Goal: Entertainment & Leisure: Consume media (video, audio)

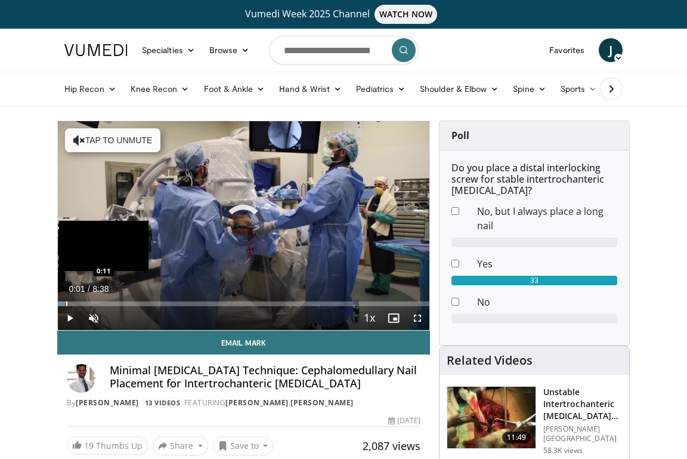
click at [66, 304] on div "Progress Bar" at bounding box center [66, 303] width 1 height 5
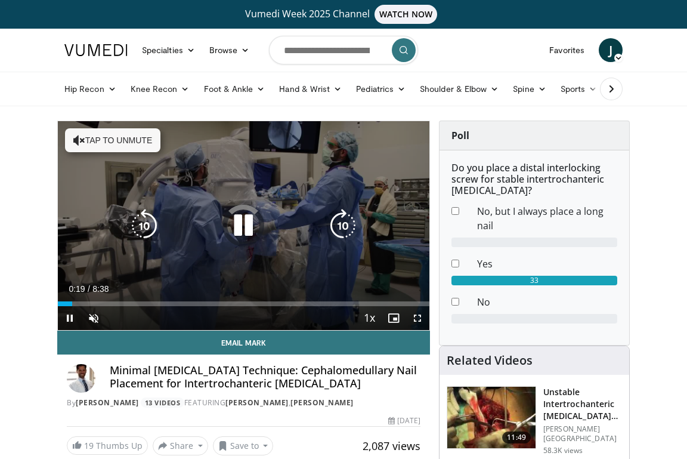
click at [0, 0] on div "Progress Bar" at bounding box center [0, 0] width 0 height 0
click at [248, 223] on icon "Video Player" at bounding box center [243, 225] width 33 height 33
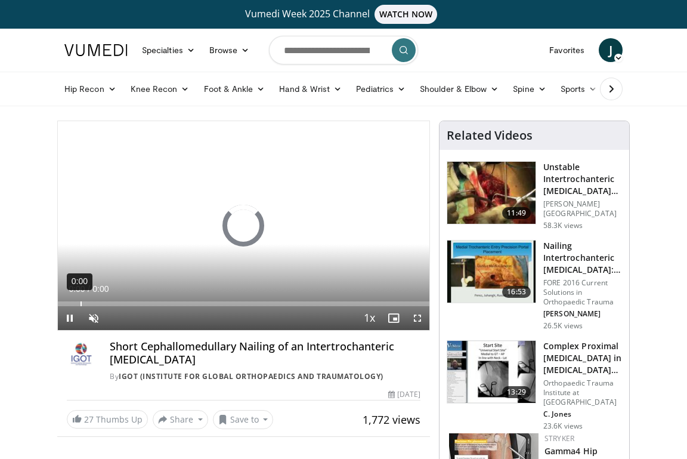
click at [81, 304] on div "0:00" at bounding box center [81, 303] width 1 height 5
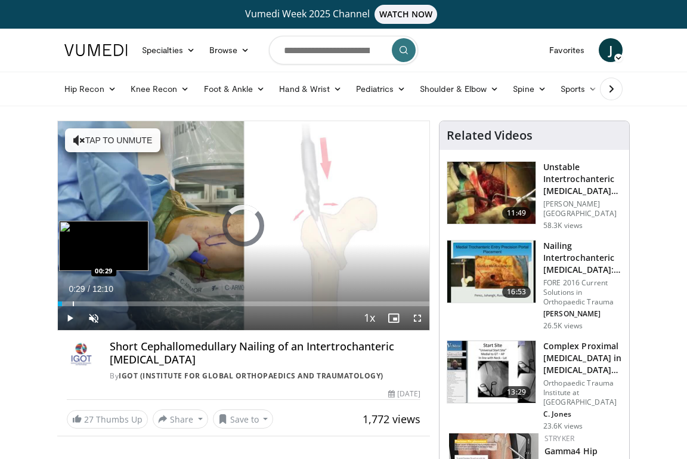
click at [73, 304] on div "Progress Bar" at bounding box center [73, 303] width 1 height 5
click at [84, 302] on div "Progress Bar" at bounding box center [84, 303] width 1 height 5
click at [96, 304] on div "Progress Bar" at bounding box center [96, 303] width 1 height 5
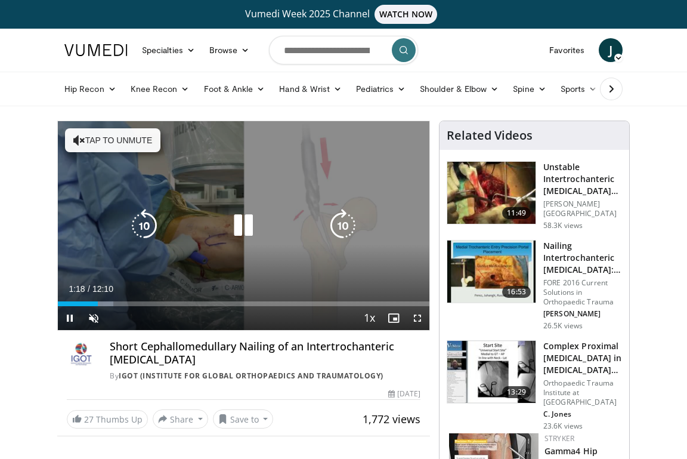
click at [245, 226] on icon "Video Player" at bounding box center [243, 225] width 33 height 33
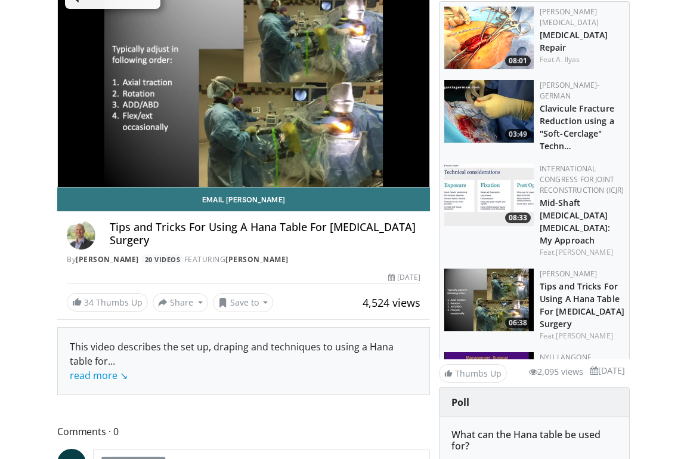
scroll to position [163, 0]
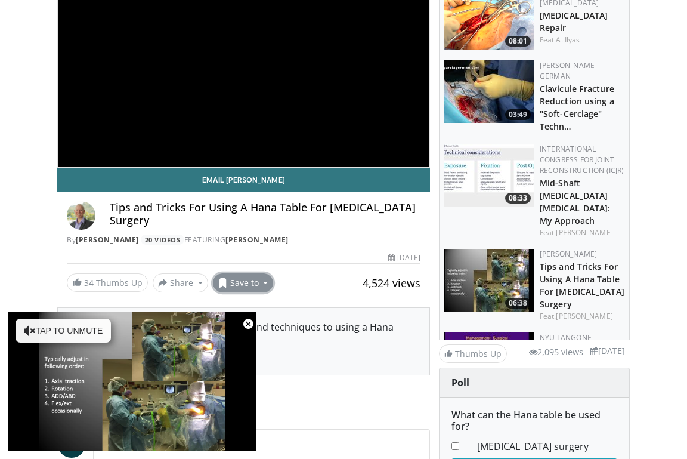
click at [256, 283] on button "Save to" at bounding box center [243, 282] width 61 height 19
click at [275, 310] on span "Add to Favorites" at bounding box center [264, 308] width 73 height 13
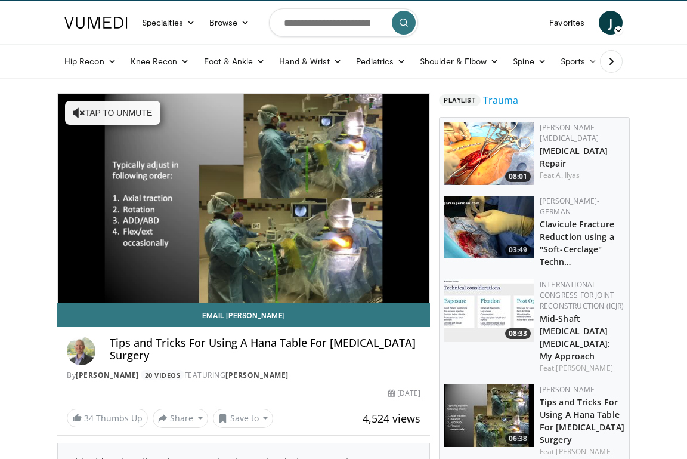
scroll to position [0, 0]
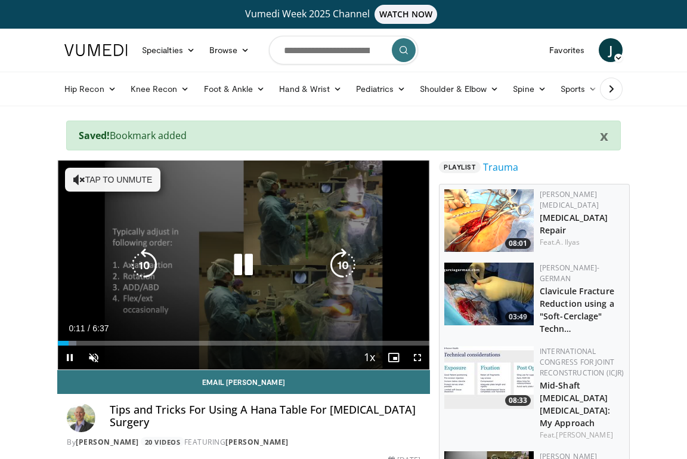
click at [240, 265] on icon "Video Player" at bounding box center [243, 264] width 33 height 33
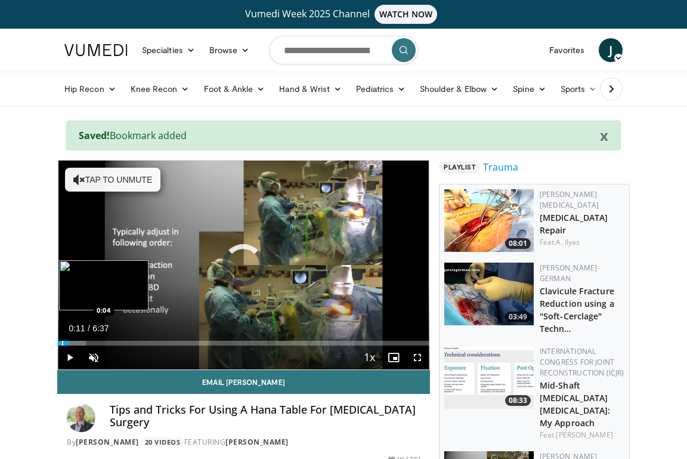
click at [62, 344] on div "Progress Bar" at bounding box center [62, 343] width 1 height 5
